Goal: Task Accomplishment & Management: Use online tool/utility

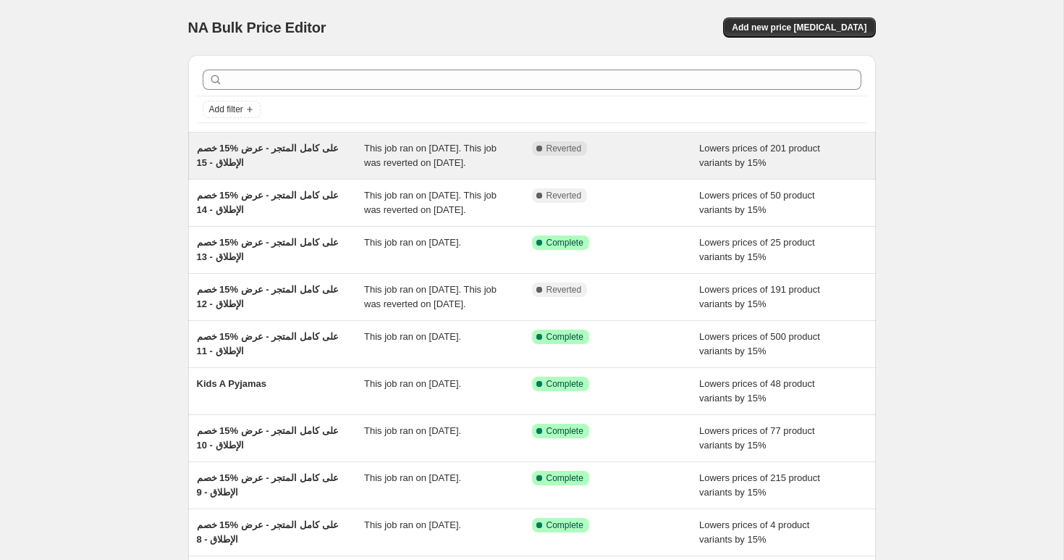
click at [249, 152] on span "خصم ‎15% على كامل المتجر - عرض الإطلاق - 15" at bounding box center [268, 155] width 142 height 25
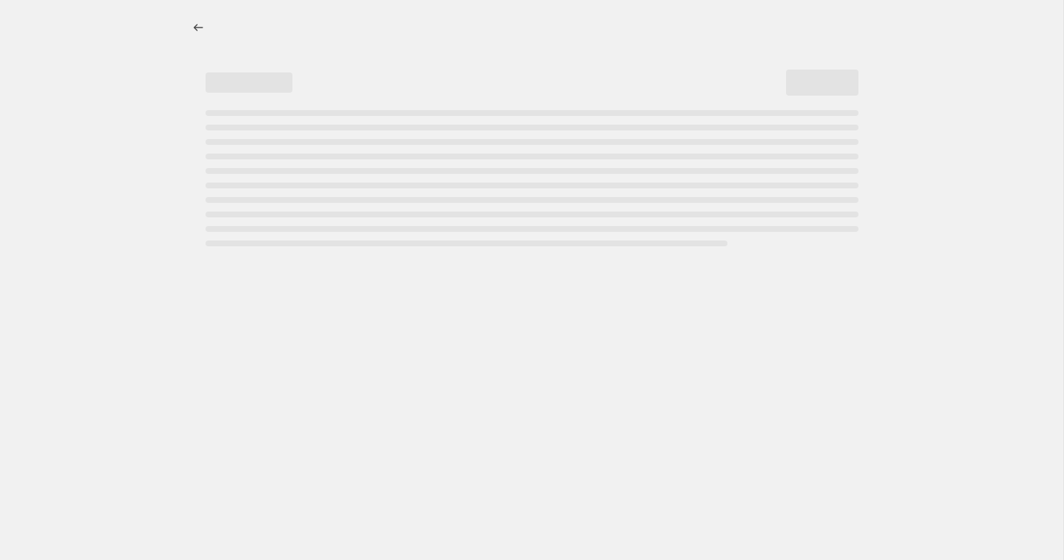
select select "percentage"
select select "collection"
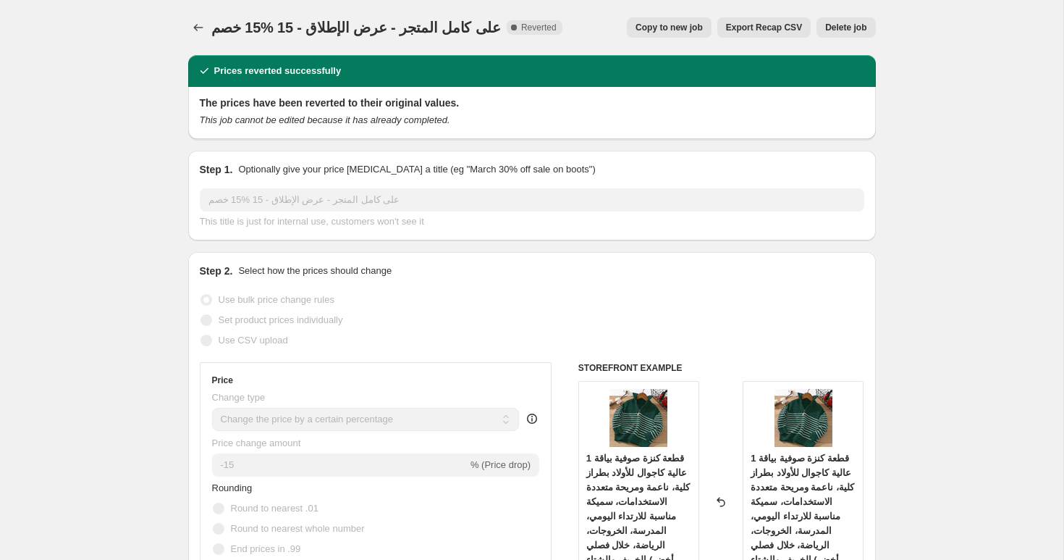
click at [373, 29] on span "خصم ‎15% على كامل المتجر - عرض الإطلاق - 15" at bounding box center [356, 28] width 290 height 16
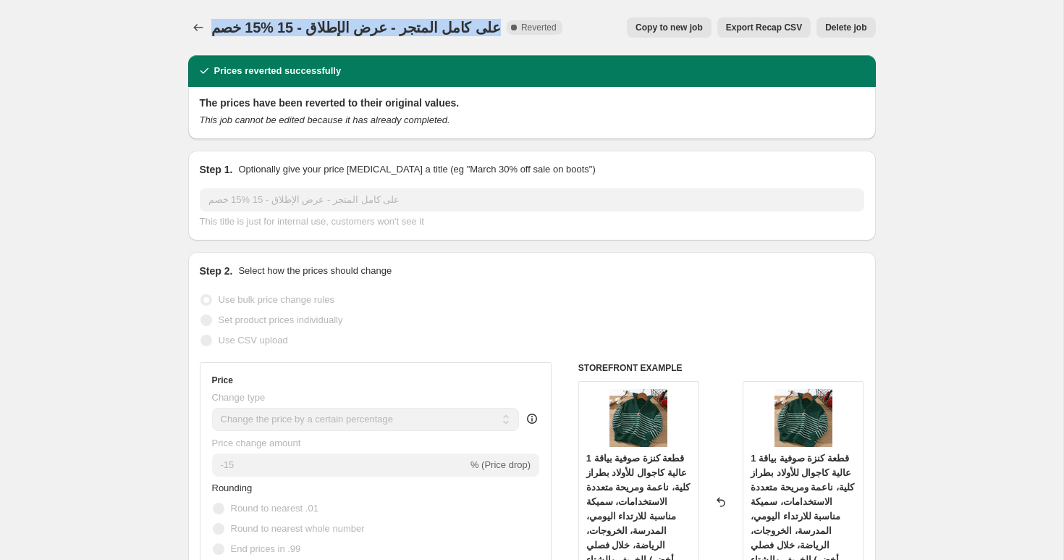
click at [373, 29] on span "خصم ‎15% على كامل المتجر - عرض الإطلاق - 15" at bounding box center [356, 28] width 290 height 16
copy span "خصم ‎15% على كامل المتجر - عرض الإطلاق - 15"
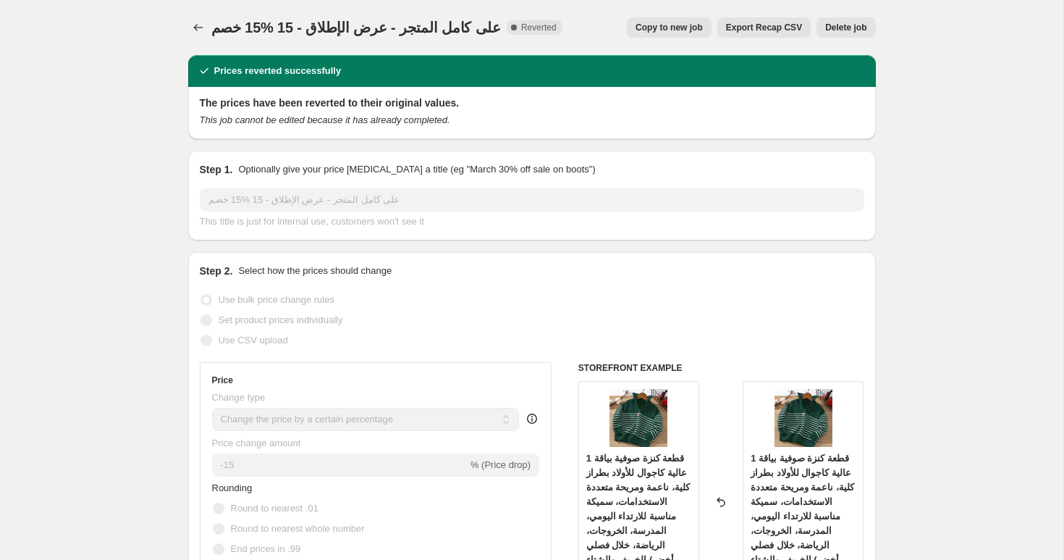
click at [203, 29] on icon "Price change jobs" at bounding box center [198, 27] width 14 height 14
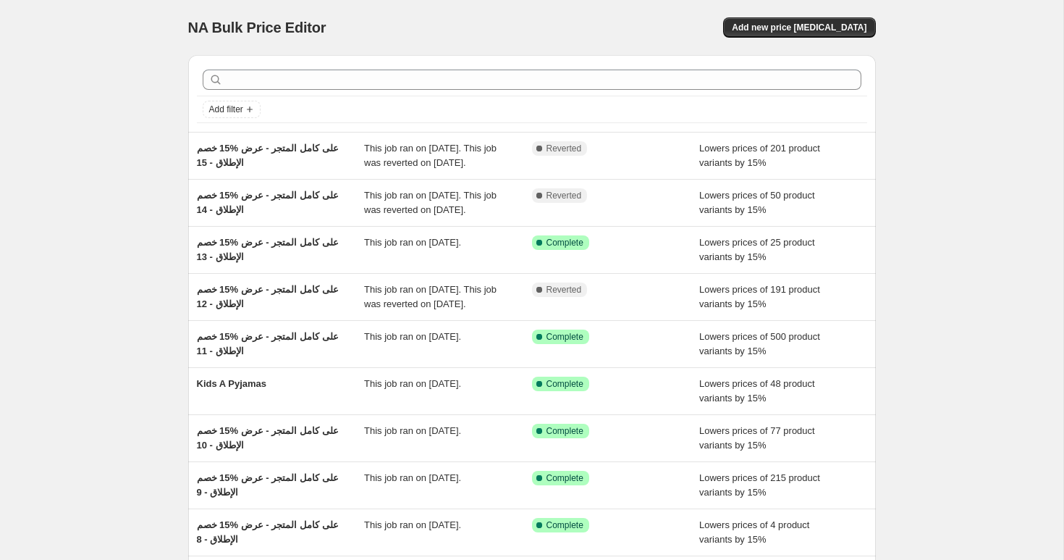
click at [799, 44] on div "NA Bulk Price Editor. This page is ready NA Bulk Price Editor Add new price cha…" at bounding box center [532, 27] width 688 height 55
click at [805, 27] on span "Add new price [MEDICAL_DATA]" at bounding box center [799, 28] width 135 height 12
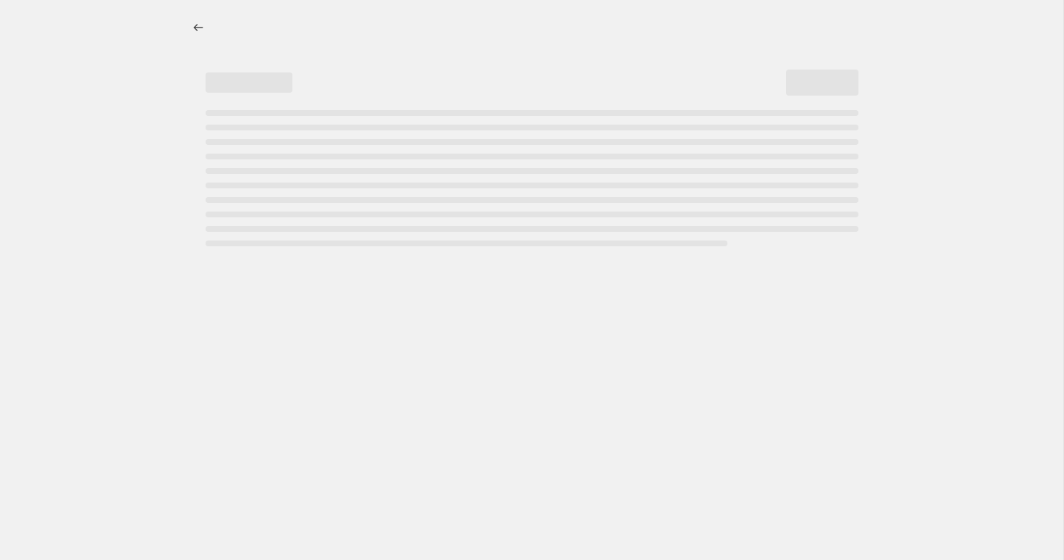
select select "percentage"
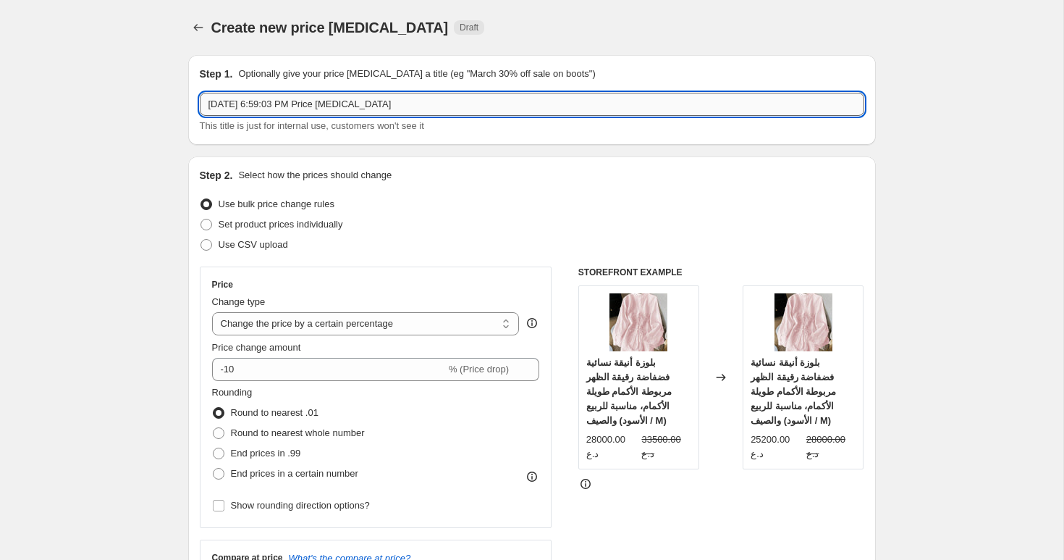
click at [335, 94] on input "Oct 13, 2025, 6:59:03 PM Price change job" at bounding box center [532, 104] width 665 height 23
paste input "خصم ‎15% على كامل المتجر - عرض الإطلاق - 15"
click at [261, 103] on input "خصم ‎15% على كامل المتجر - عرض الإطلاق - 15" at bounding box center [532, 104] width 665 height 23
type input "خصم ‎15% على كامل المتجر - عرض الإطلاق - 16"
click at [301, 322] on select "Change the price to a certain amount Change the price by a certain amount Chang…" at bounding box center [366, 323] width 308 height 23
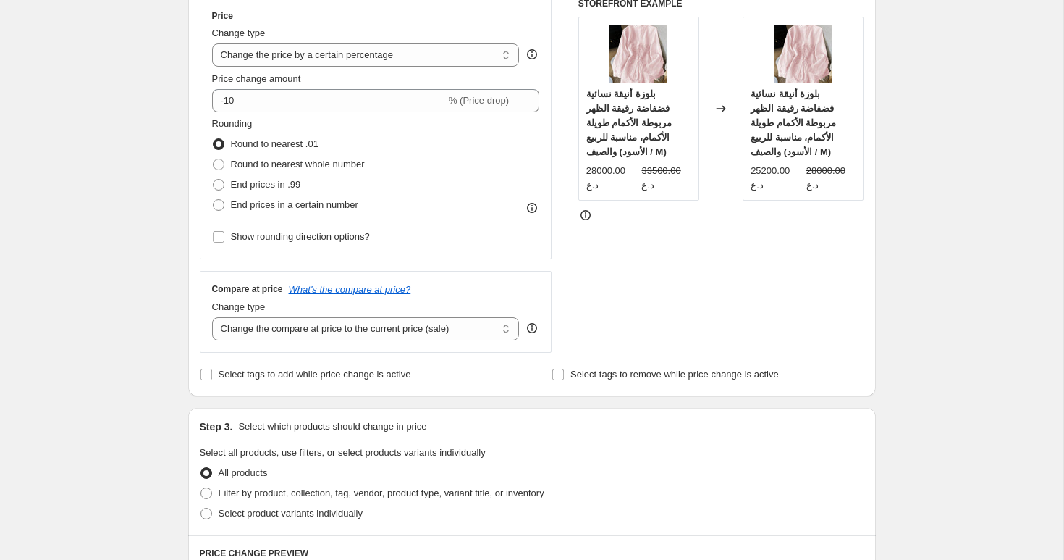
scroll to position [332, 0]
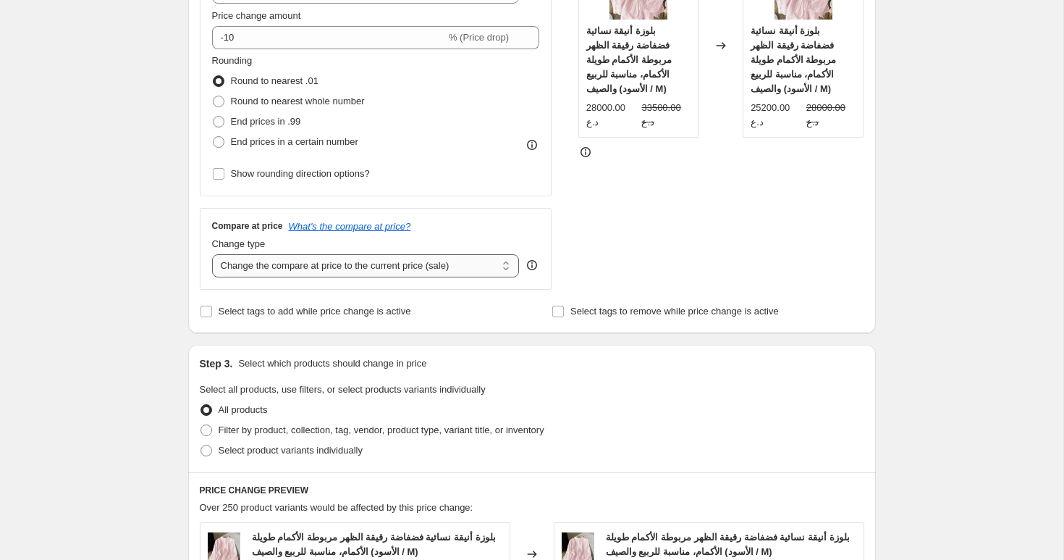
click at [282, 261] on select "Change the compare at price to the current price (sale) Change the compare at p…" at bounding box center [366, 265] width 308 height 23
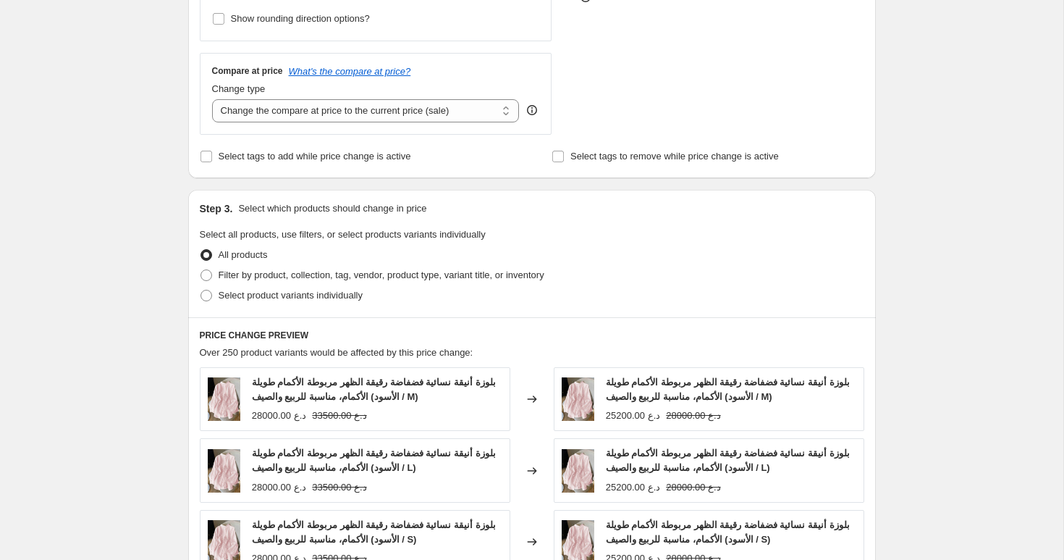
scroll to position [316, 0]
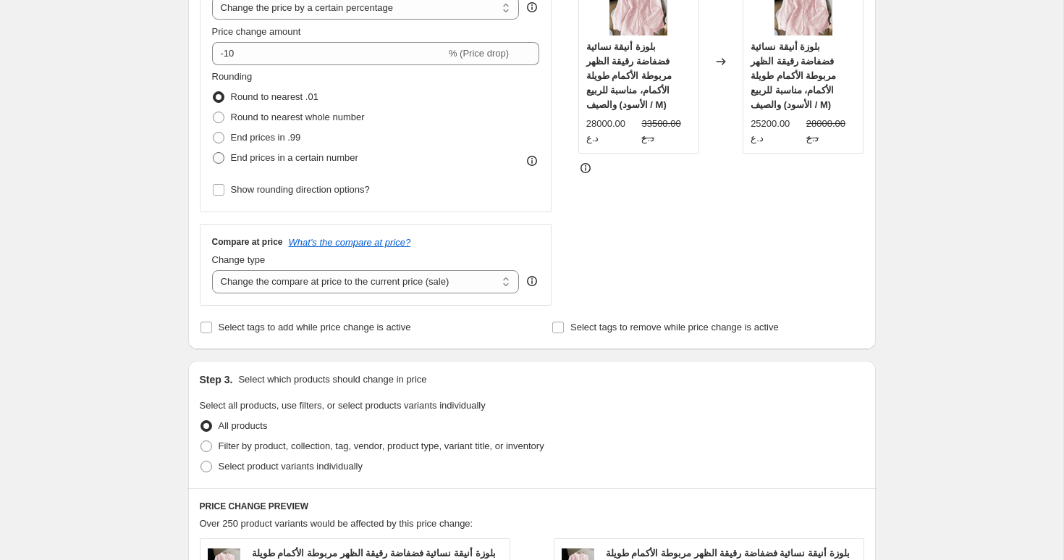
click at [251, 155] on span "End prices in a certain number" at bounding box center [294, 157] width 127 height 11
click at [214, 153] on input "End prices in a certain number" at bounding box center [213, 152] width 1 height 1
radio input "true"
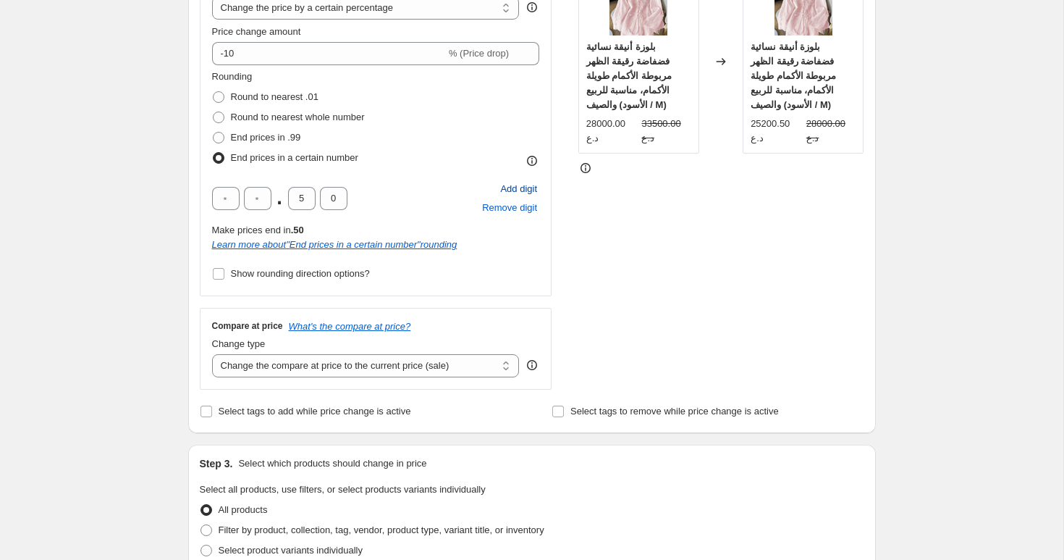
click at [516, 184] on span "Add digit" at bounding box center [518, 189] width 37 height 14
click at [219, 201] on input "text" at bounding box center [226, 198] width 28 height 23
type input "0"
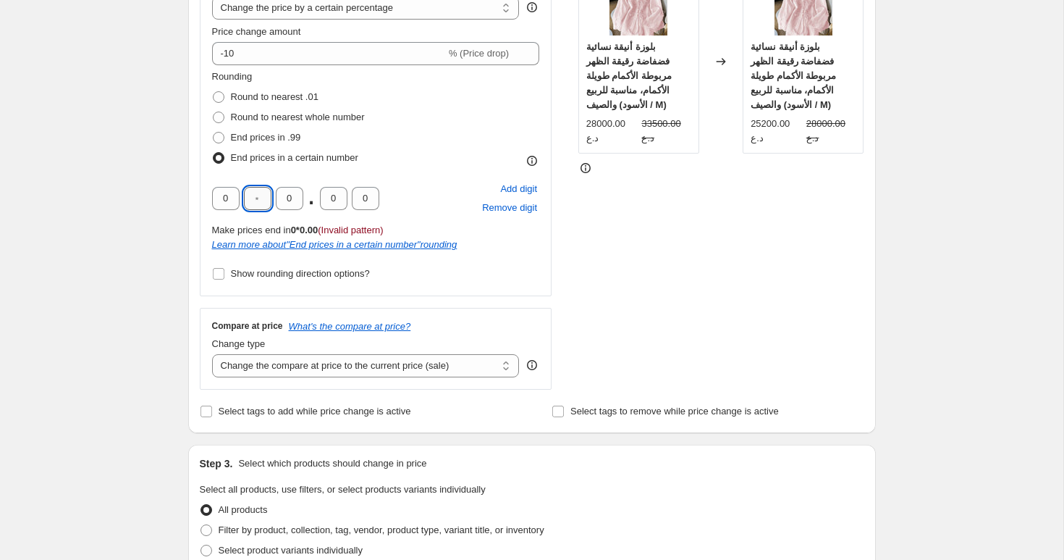
type input "0"
click at [219, 272] on input "Show rounding direction options?" at bounding box center [219, 274] width 12 height 12
checkbox input "true"
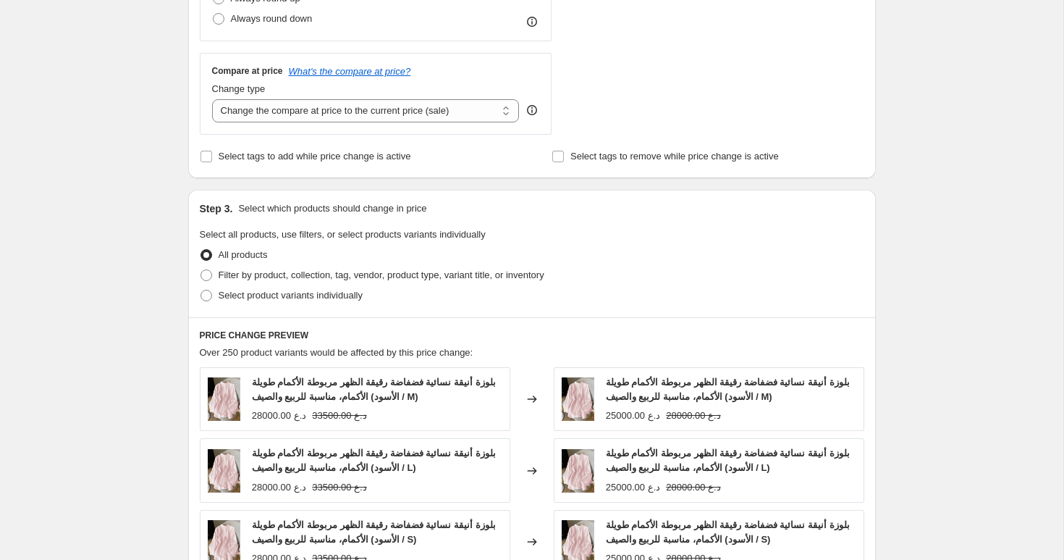
scroll to position [669, 0]
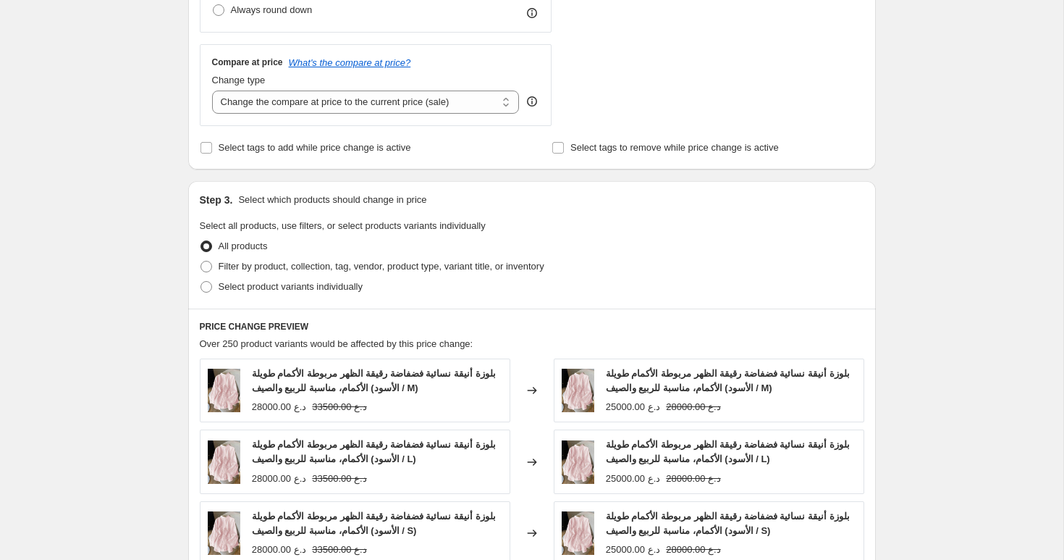
click at [385, 151] on span "Select tags to add while price change is active" at bounding box center [315, 147] width 193 height 11
click at [212, 151] on input "Select tags to add while price change is active" at bounding box center [207, 148] width 12 height 12
checkbox input "true"
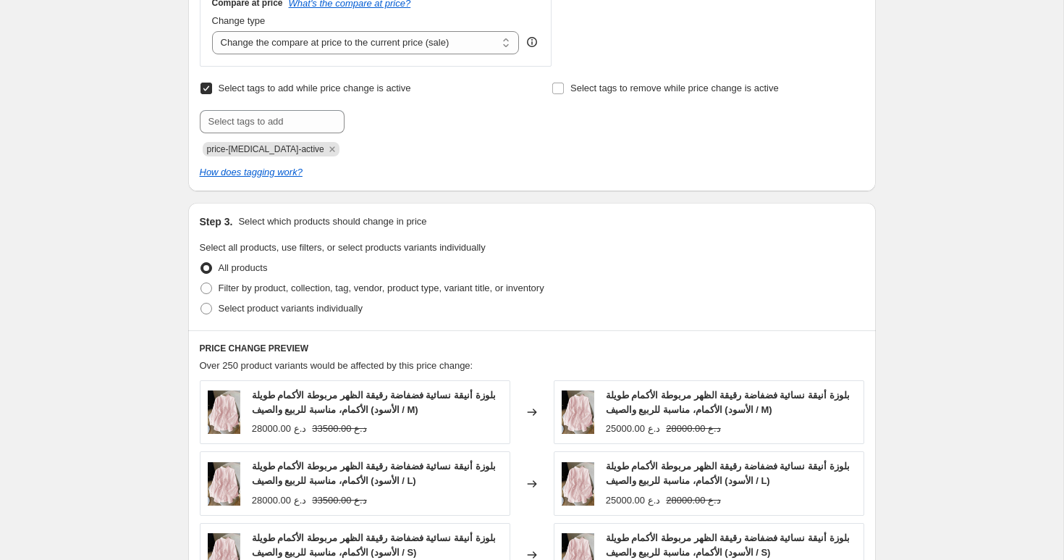
scroll to position [745, 0]
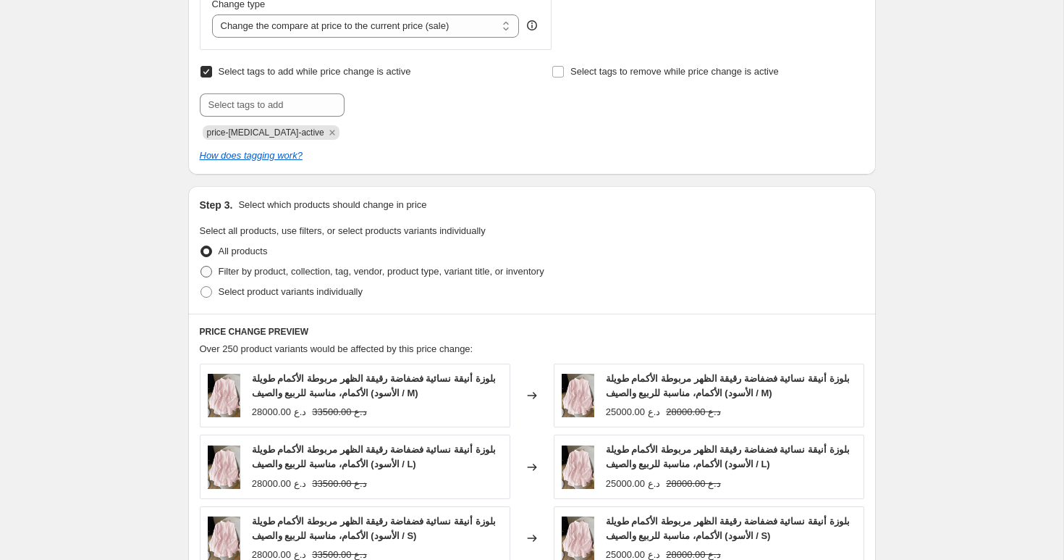
click at [277, 272] on span "Filter by product, collection, tag, vendor, product type, variant title, or inv…" at bounding box center [382, 271] width 326 height 11
click at [201, 266] on input "Filter by product, collection, tag, vendor, product type, variant title, or inv…" at bounding box center [201, 266] width 1 height 1
radio input "true"
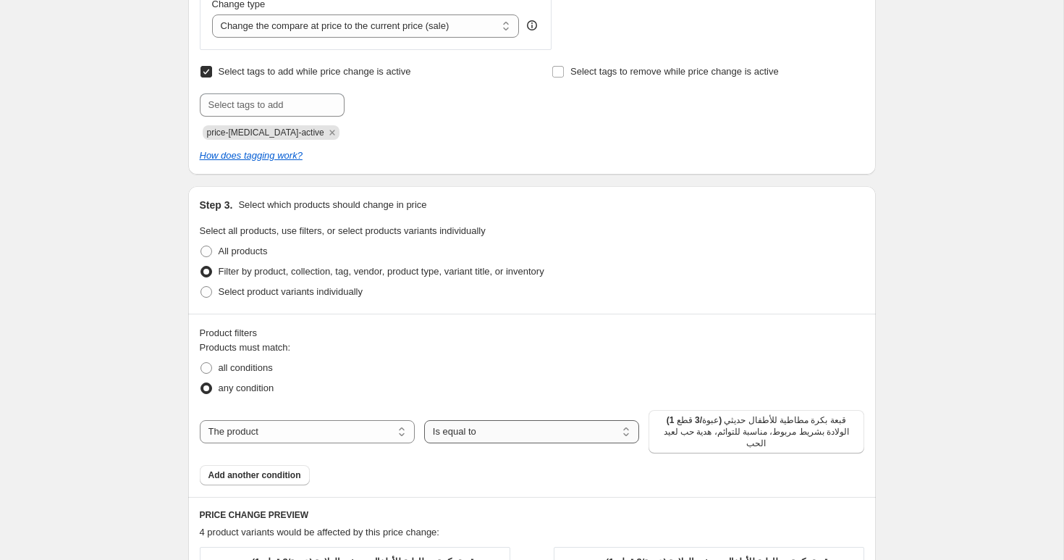
click at [463, 427] on select "Is equal to Is not equal to" at bounding box center [531, 431] width 215 height 23
click at [313, 433] on select "The product The product's collection The product's tag The product's vendor The…" at bounding box center [307, 431] width 215 height 23
select select "collection"
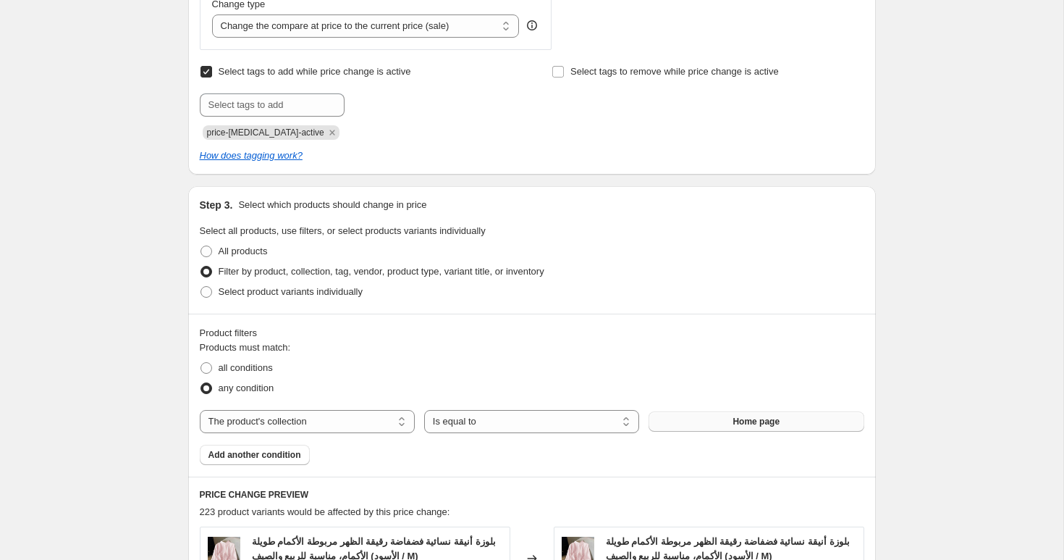
click at [713, 423] on button "Home page" at bounding box center [756, 421] width 215 height 20
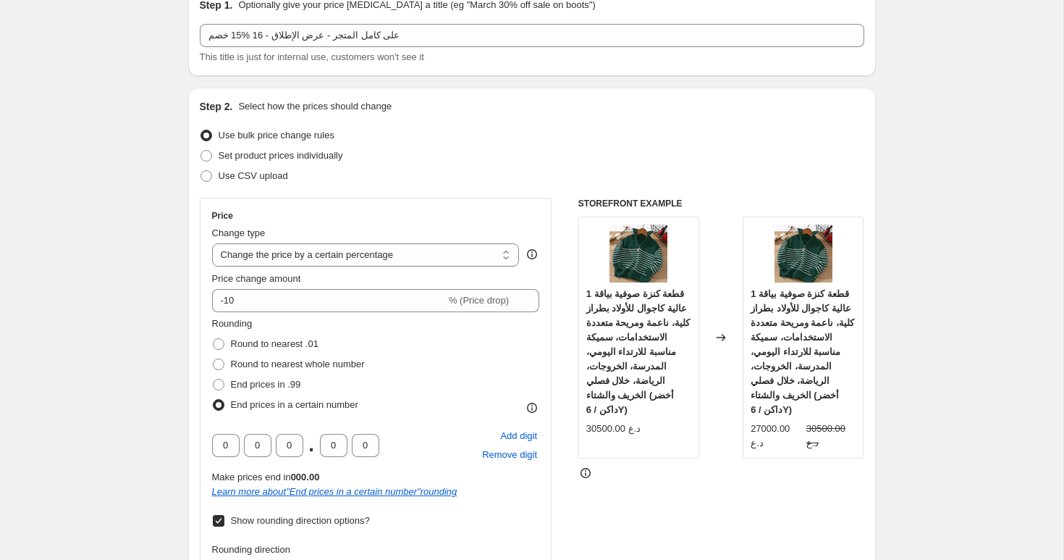
scroll to position [104, 0]
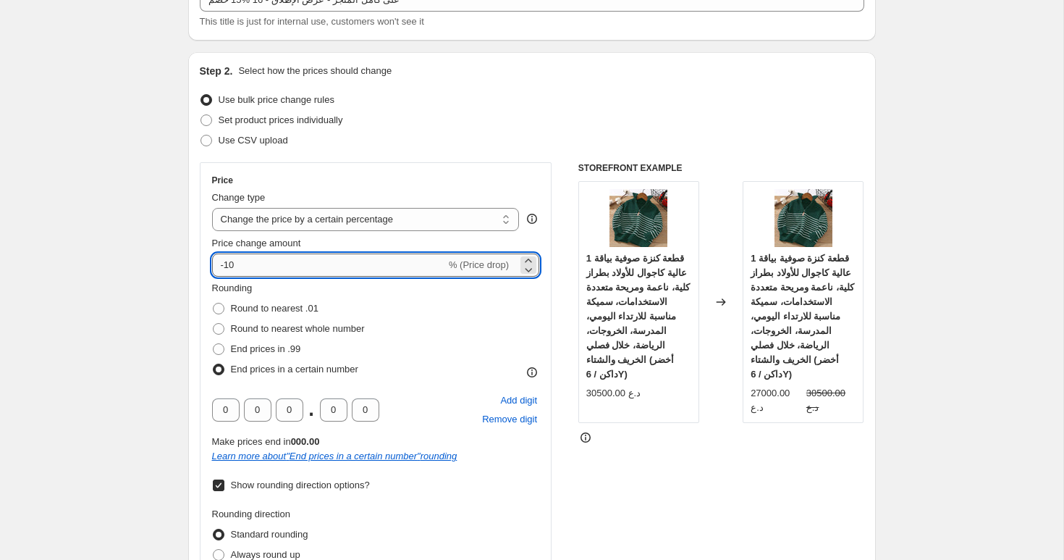
click at [275, 265] on input "-10" at bounding box center [329, 264] width 234 height 23
type input "-15"
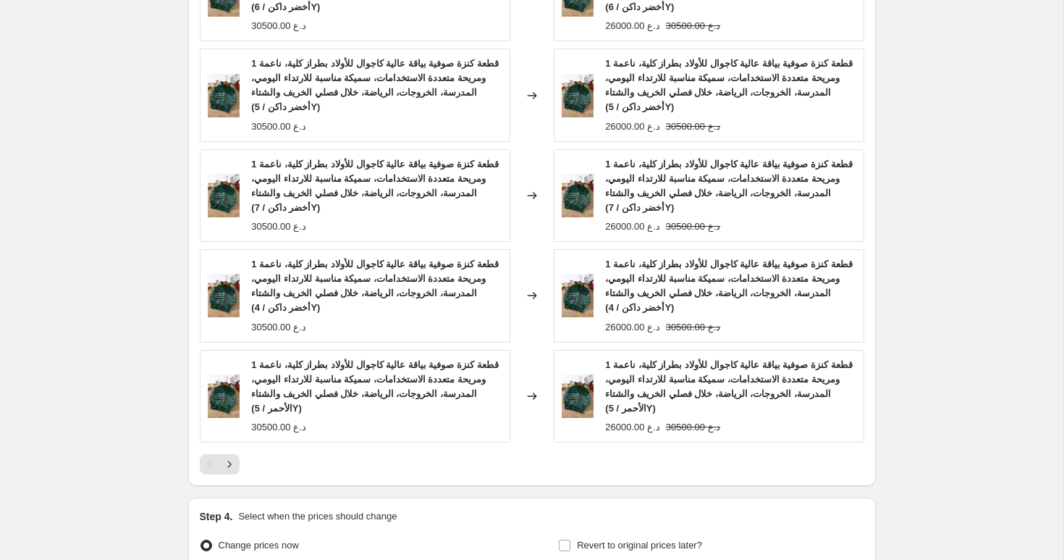
scroll to position [1474, 0]
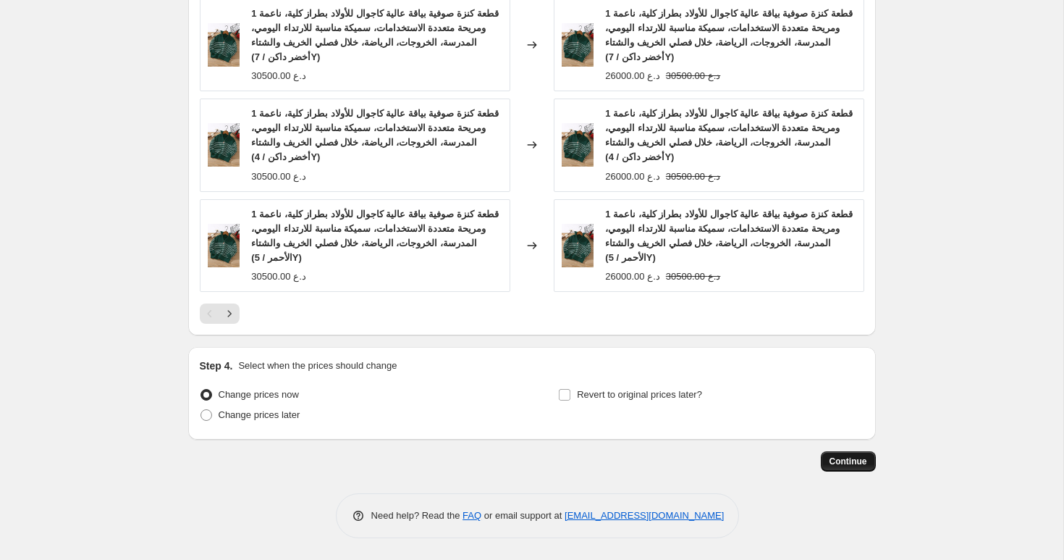
click at [839, 458] on span "Continue" at bounding box center [849, 461] width 38 height 12
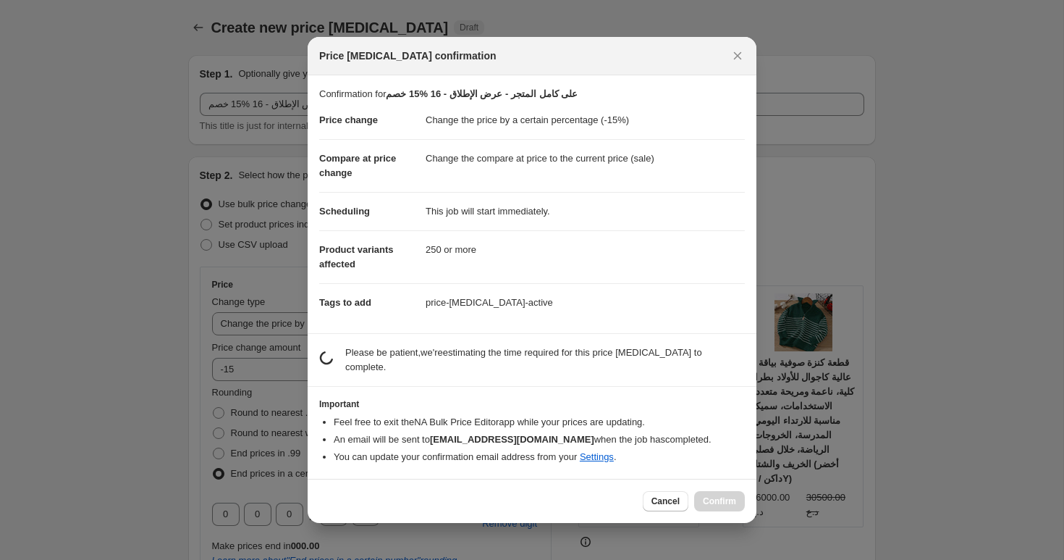
scroll to position [0, 0]
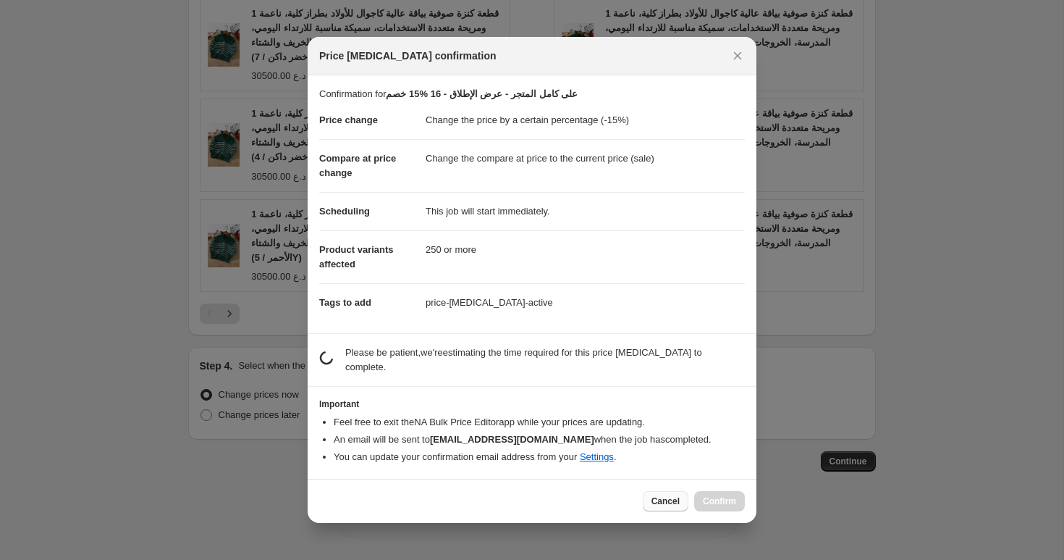
click at [668, 502] on span "Cancel" at bounding box center [666, 501] width 28 height 12
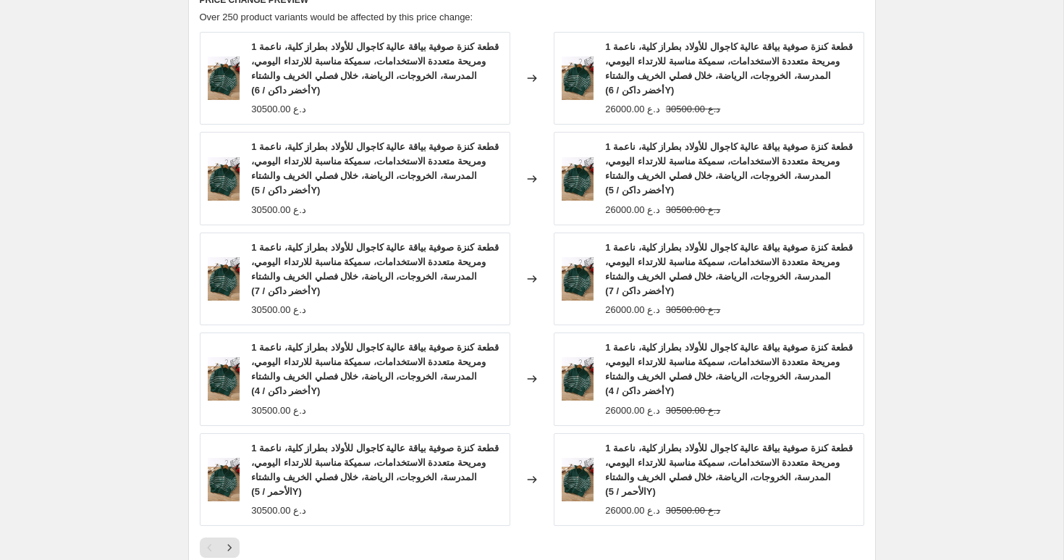
scroll to position [1474, 0]
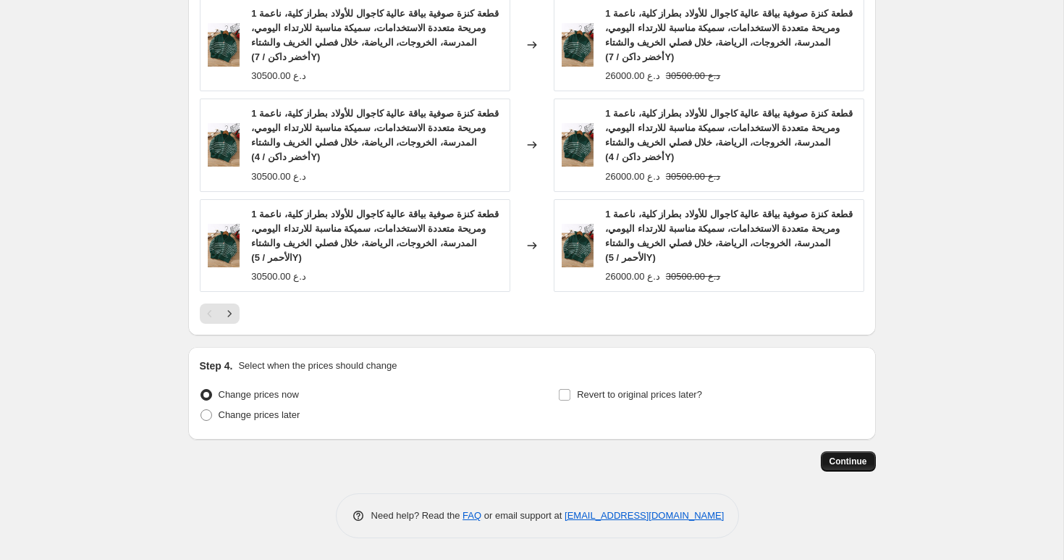
click at [859, 457] on span "Continue" at bounding box center [849, 461] width 38 height 12
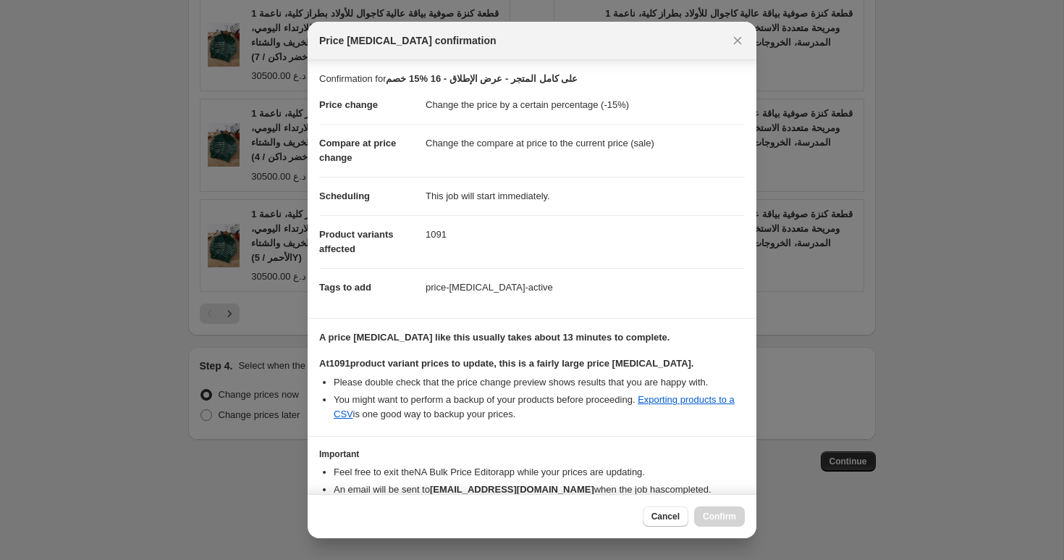
scroll to position [79, 0]
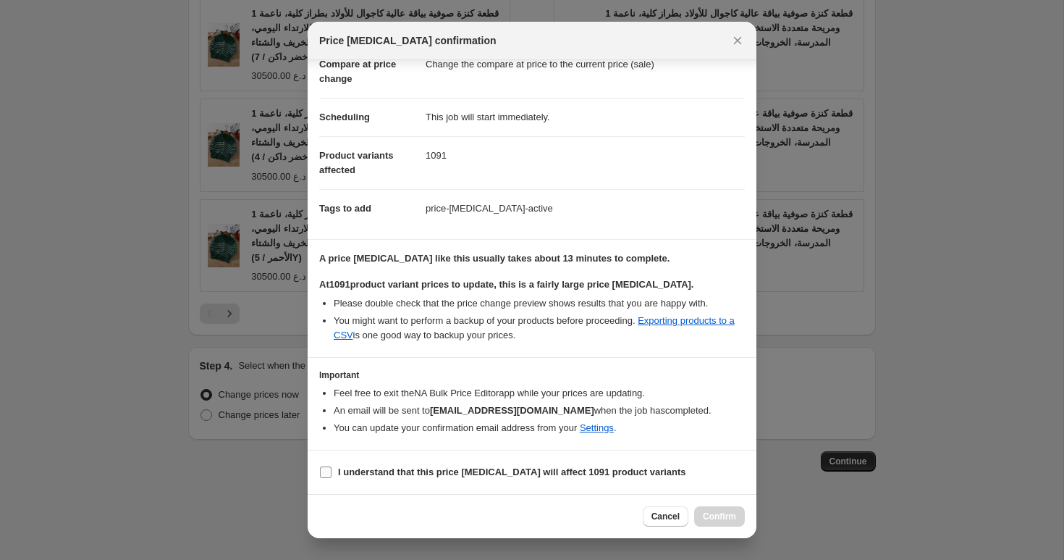
click at [464, 479] on span "I understand that this price change job will affect 1091 product variants" at bounding box center [512, 472] width 348 height 14
click at [332, 478] on input "I understand that this price change job will affect 1091 product variants" at bounding box center [326, 472] width 12 height 12
checkbox input "true"
click at [723, 525] on button "Confirm" at bounding box center [719, 516] width 51 height 20
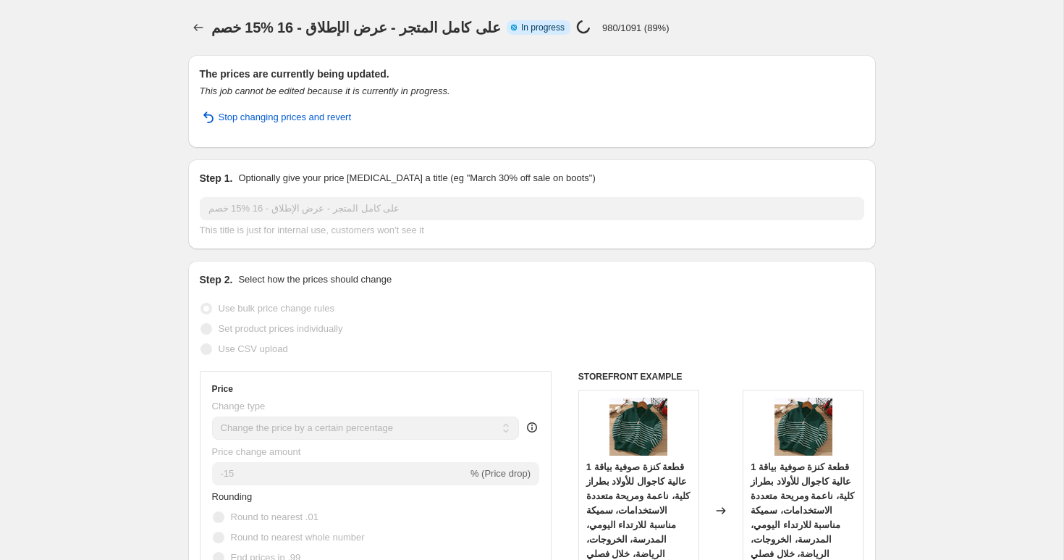
select select "percentage"
select select "collection"
